Goal: Navigation & Orientation: Go to known website

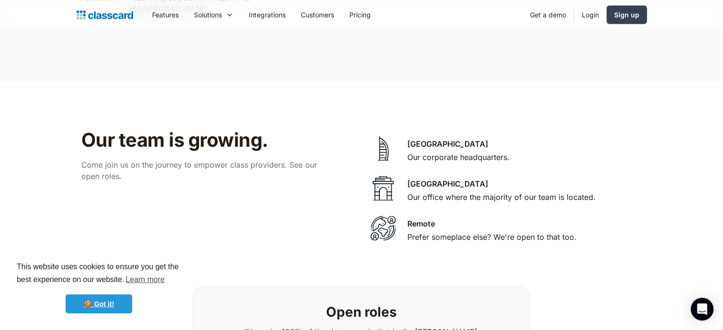
click at [119, 305] on link "🍪 Got it!" at bounding box center [99, 304] width 67 height 19
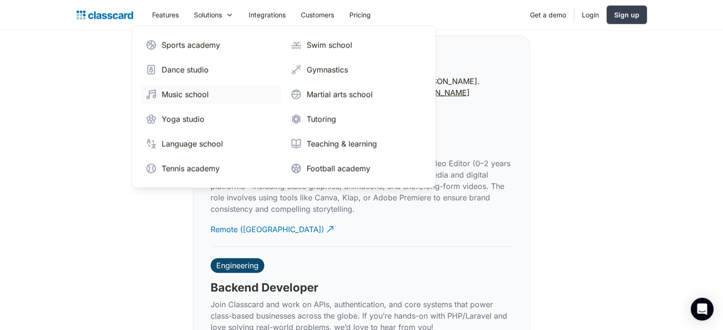
scroll to position [2130, 0]
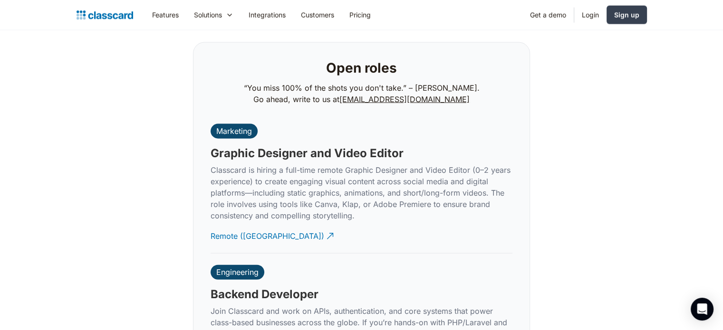
click at [114, 10] on img "home" at bounding box center [104, 15] width 57 height 13
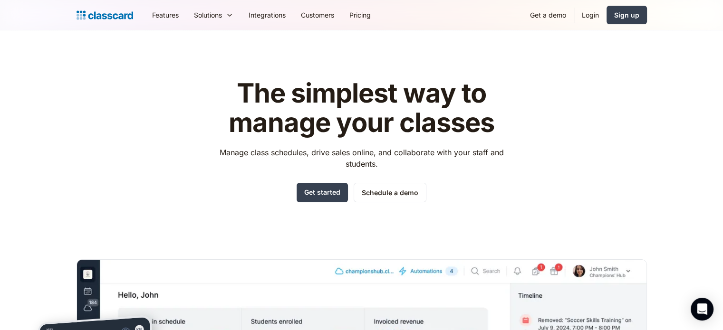
click at [122, 11] on img "home" at bounding box center [104, 15] width 57 height 13
